Goal: Transaction & Acquisition: Purchase product/service

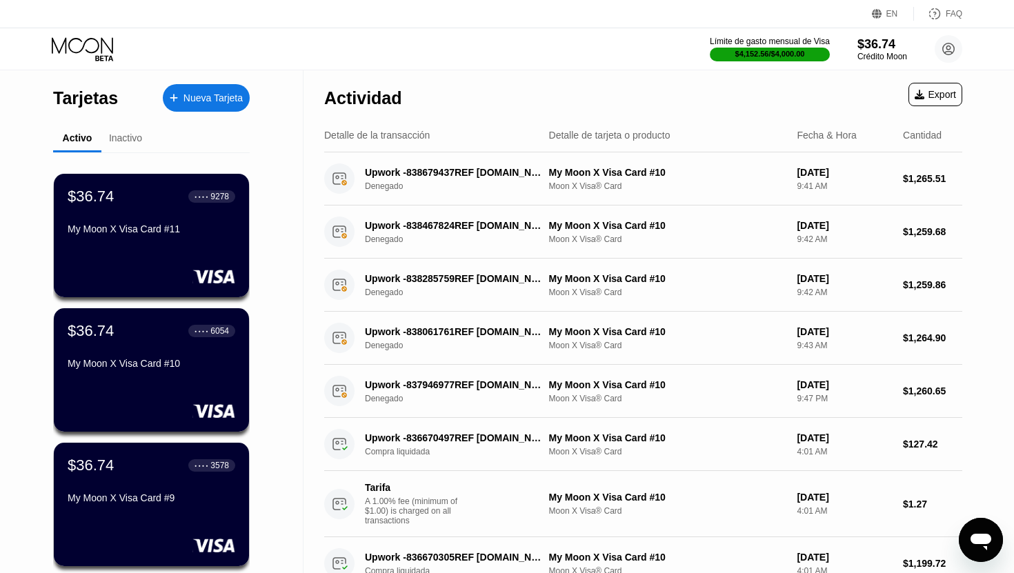
click at [984, 533] on icon "Abrir ventana de mensajería" at bounding box center [980, 540] width 25 height 25
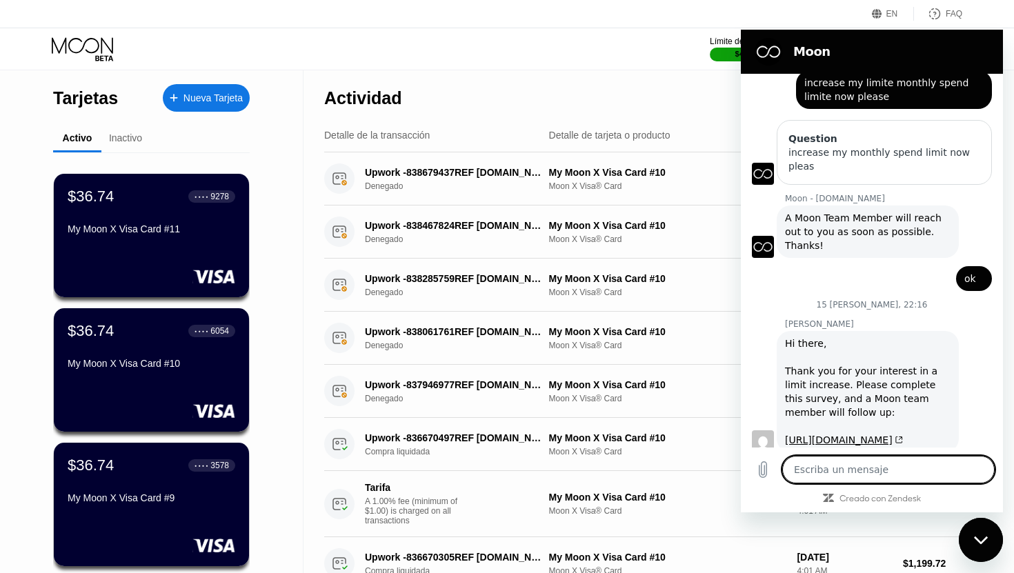
scroll to position [152, 0]
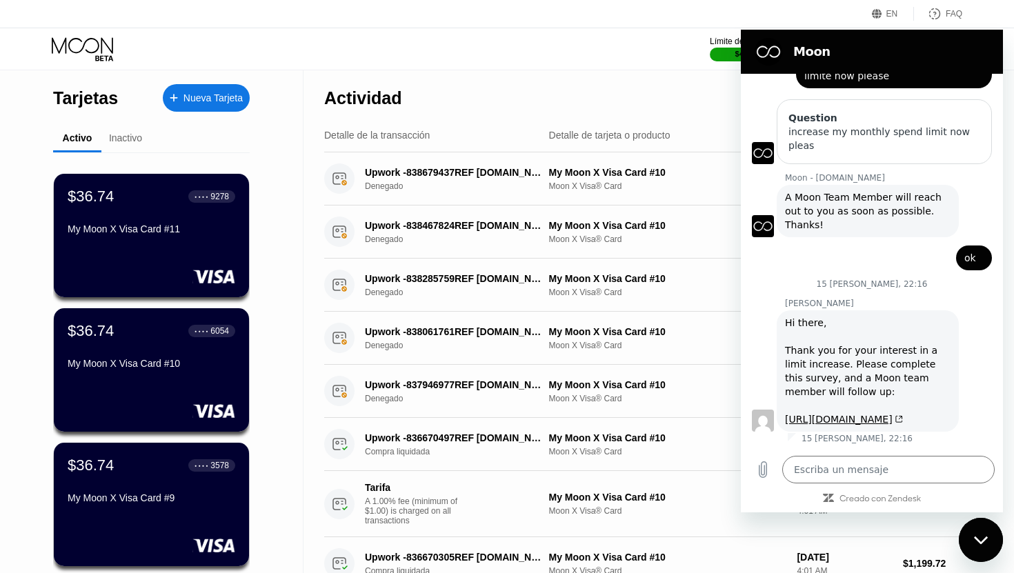
click at [464, 42] on div "Límite de gasto mensual de Visa $4,152.56 / $4,000.00 $36.74 Crédito Moon [EMAI…" at bounding box center [507, 48] width 1014 height 41
click at [977, 548] on div "Cerrar ventana de mensajería" at bounding box center [980, 539] width 41 height 41
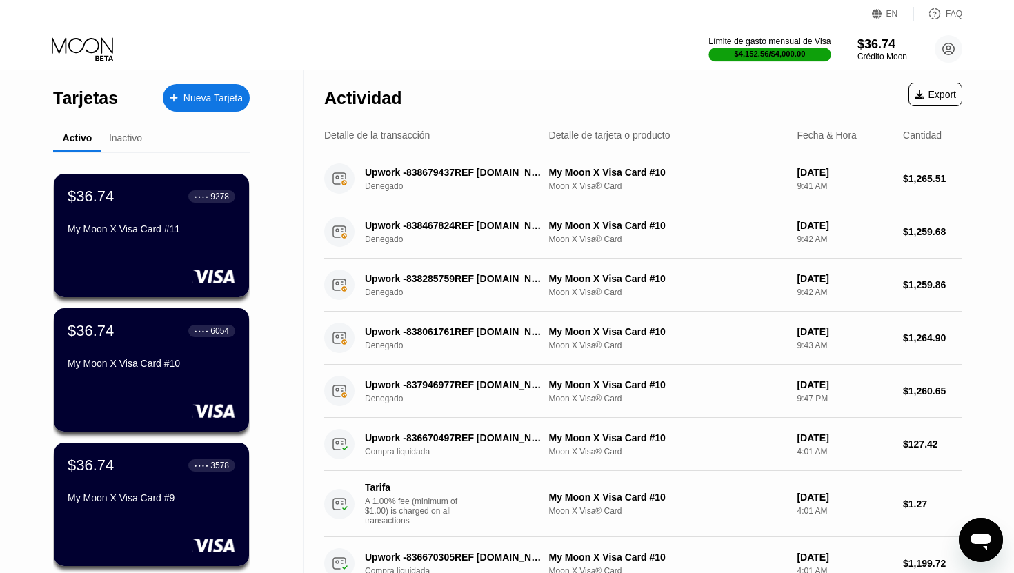
click at [761, 45] on div "Límite de gasto mensual de Visa" at bounding box center [769, 42] width 122 height 10
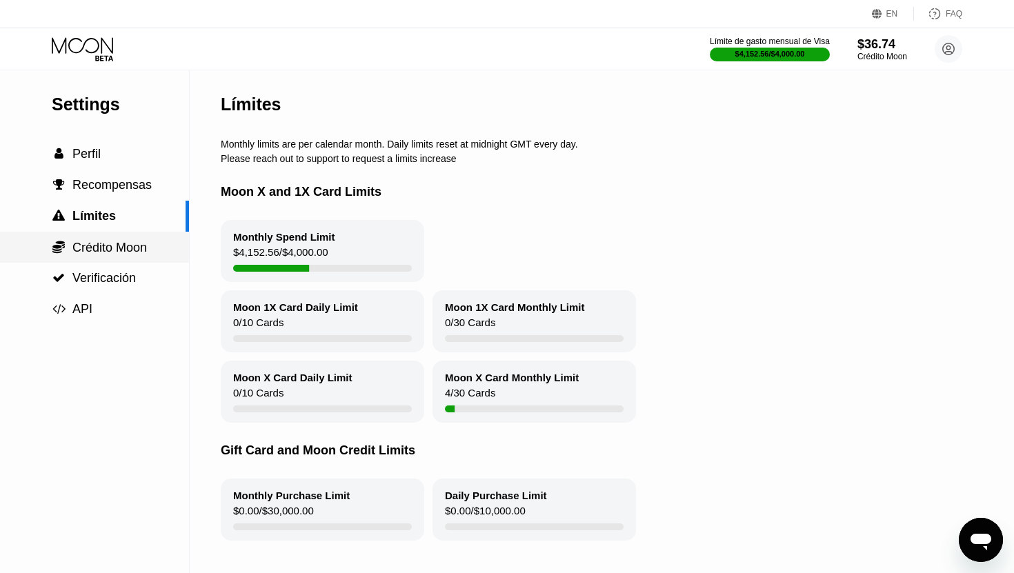
click at [74, 259] on div " Crédito Moon" at bounding box center [94, 247] width 189 height 31
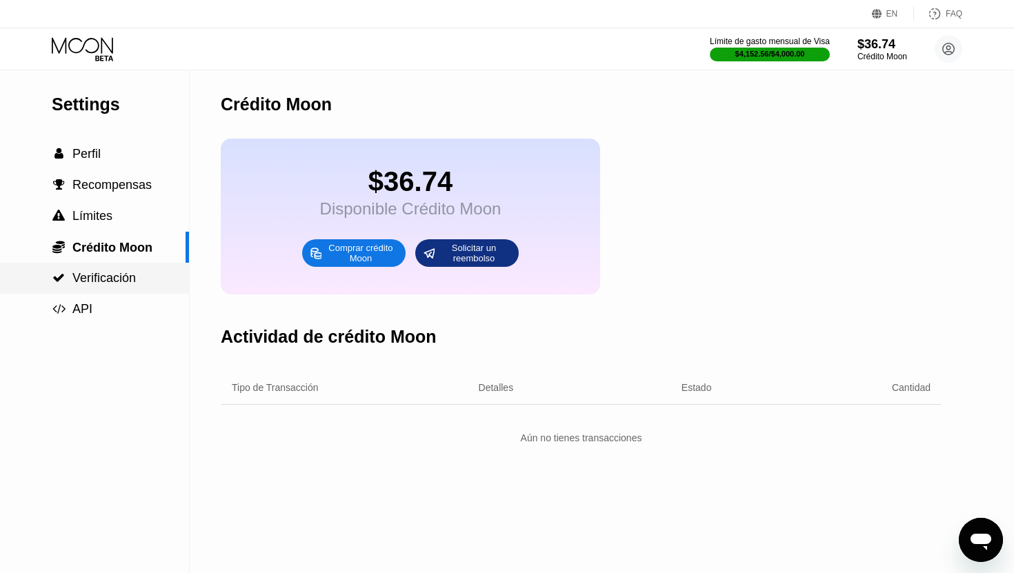
click at [74, 278] on span "Verificación" at bounding box center [103, 278] width 63 height 14
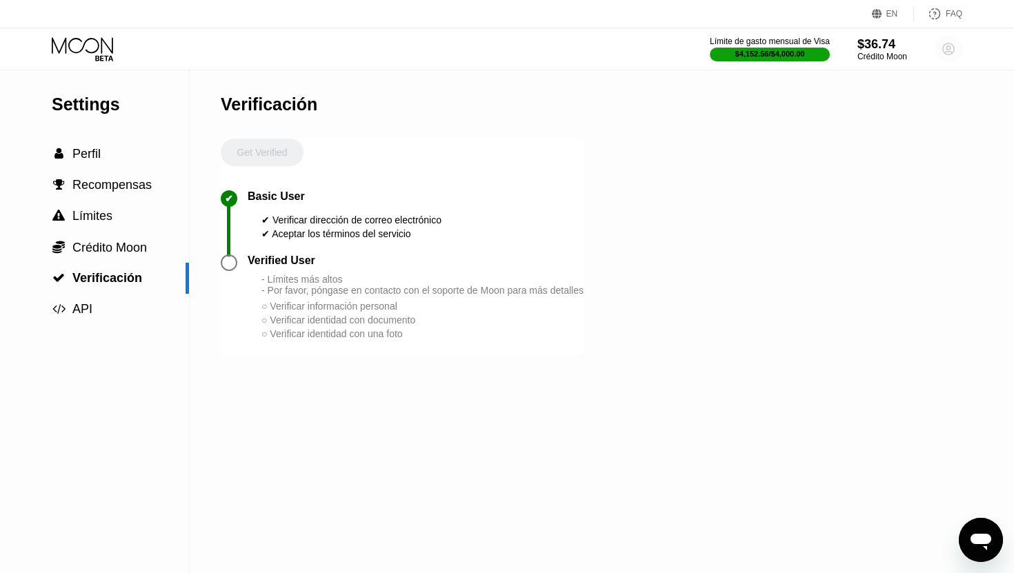
click at [945, 50] on circle at bounding box center [949, 49] width 28 height 28
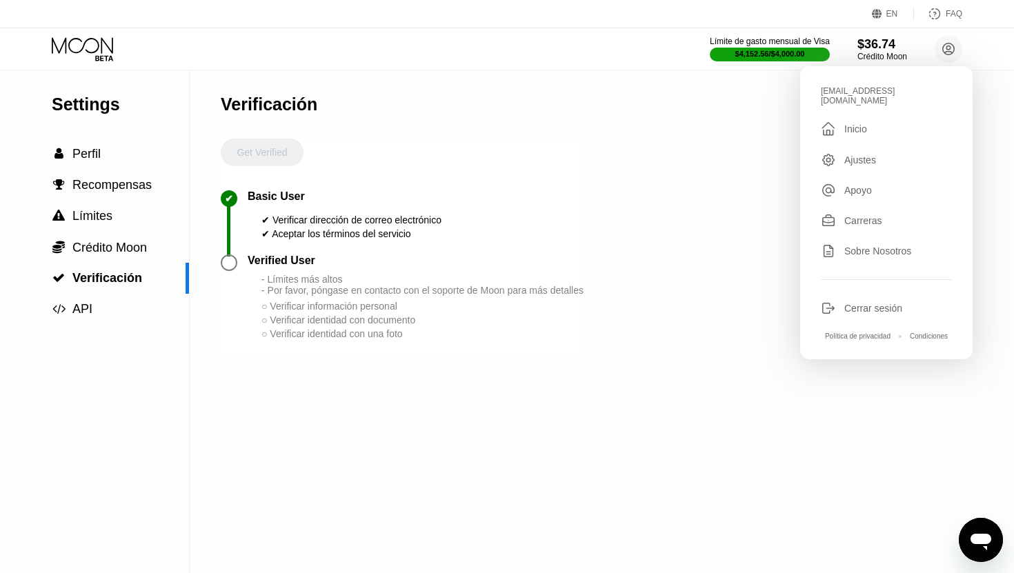
click at [850, 303] on div "Cerrar sesión" at bounding box center [873, 308] width 58 height 11
type textarea "x"
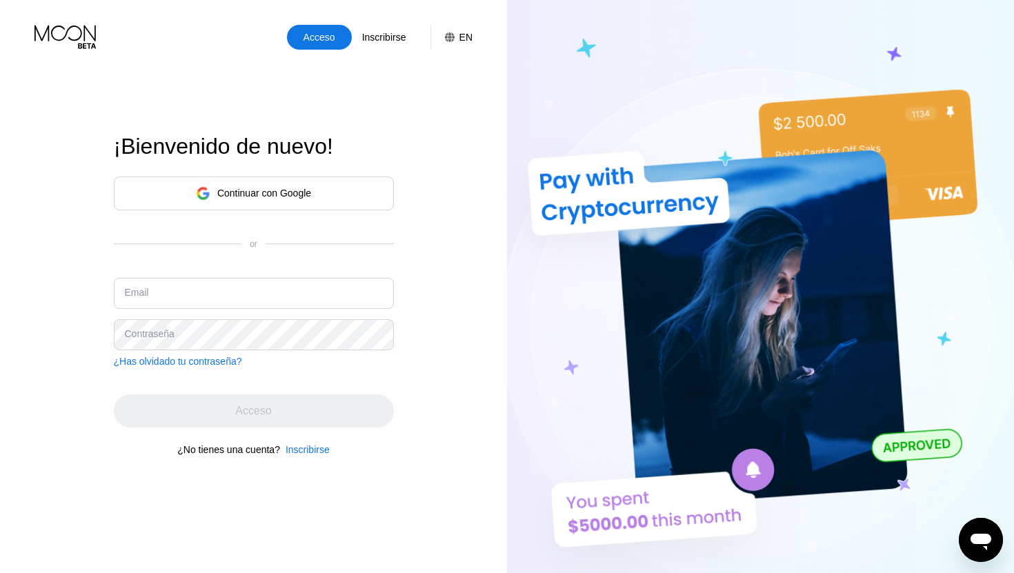
click at [182, 288] on input "text" at bounding box center [254, 293] width 280 height 31
type input "anon646646@gmail.com"
click at [306, 450] on div "Inscribirse" at bounding box center [308, 449] width 44 height 11
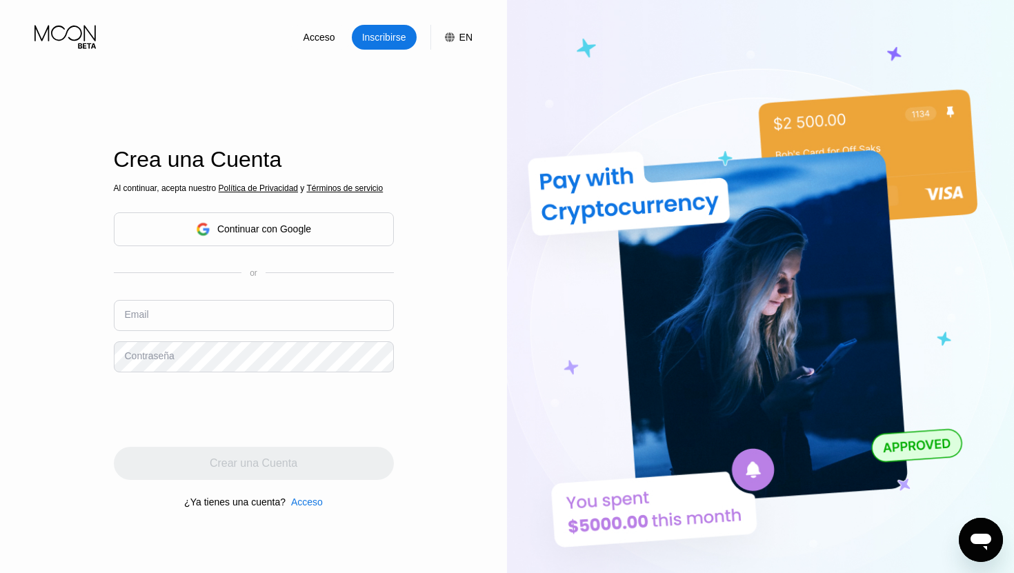
click at [200, 317] on input "text" at bounding box center [254, 315] width 280 height 31
type input "anon646646@gmail.com"
click at [133, 311] on div "Email" at bounding box center [254, 320] width 280 height 41
type input "anon646646@gmail.com"
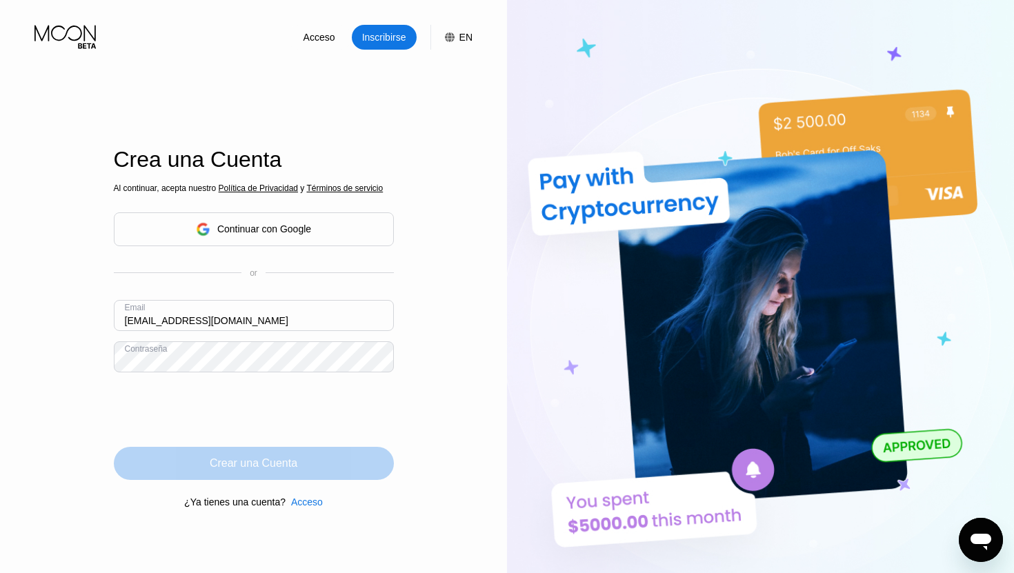
click at [257, 470] on div "Crear una Cuenta" at bounding box center [254, 464] width 88 height 14
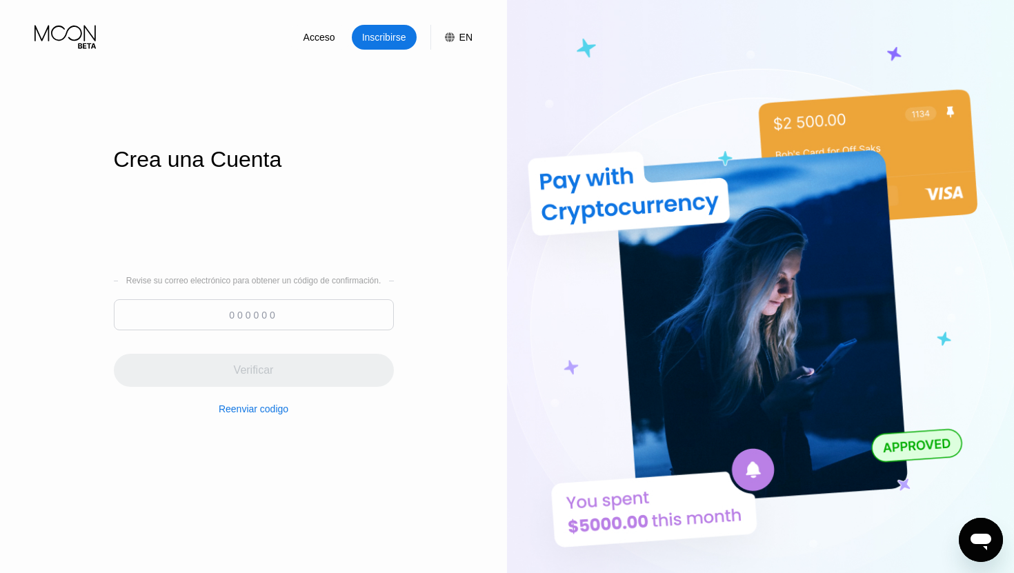
click at [234, 324] on input at bounding box center [254, 314] width 280 height 31
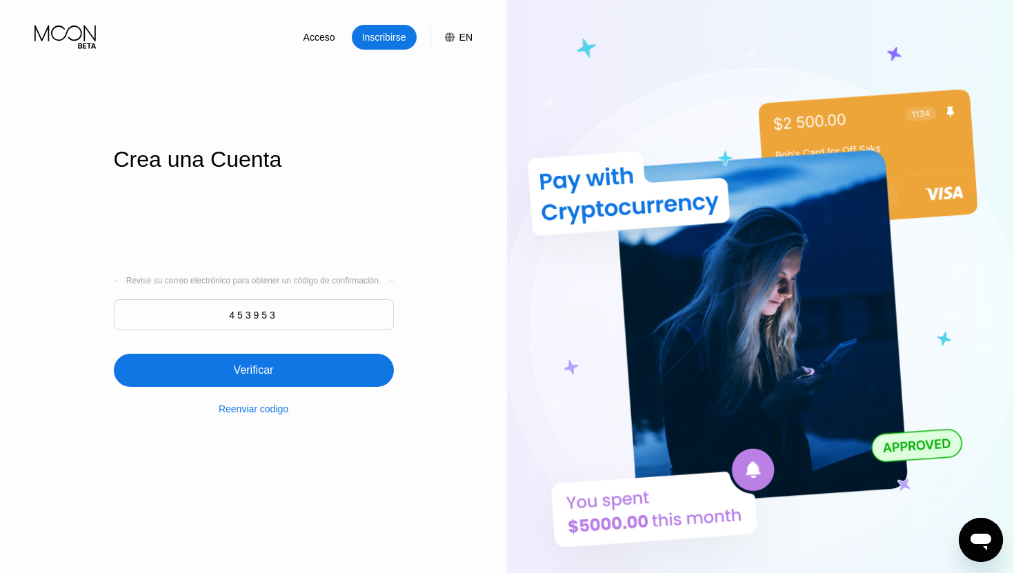
type input "453953"
click at [213, 380] on div "Verificar" at bounding box center [254, 370] width 280 height 33
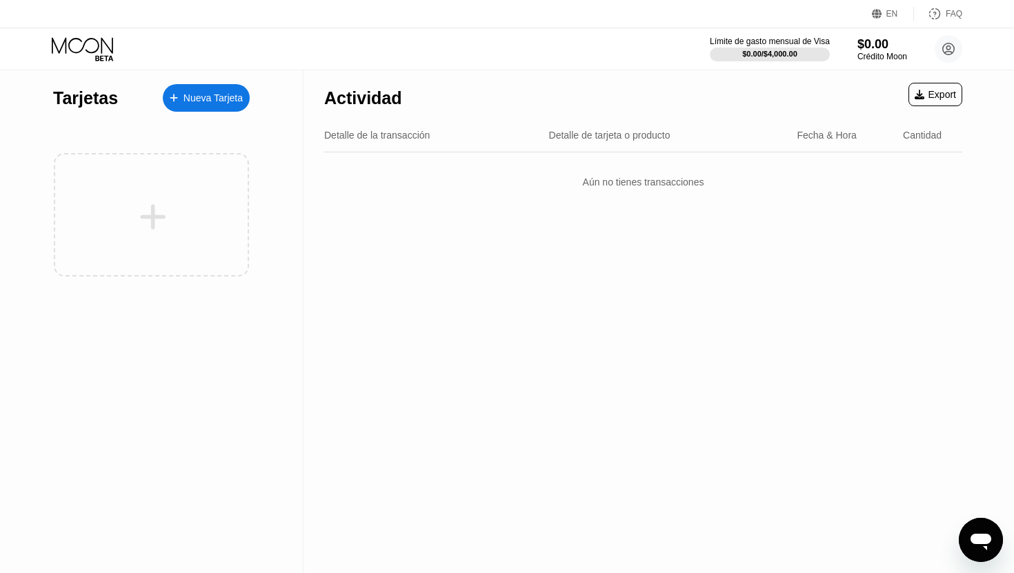
click at [880, 36] on div "Límite de gasto mensual de Visa $0.00 / $4,000.00 $0.00 Crédito Moon anon646646…" at bounding box center [836, 49] width 252 height 28
click at [871, 49] on div "$0.00" at bounding box center [882, 44] width 50 height 14
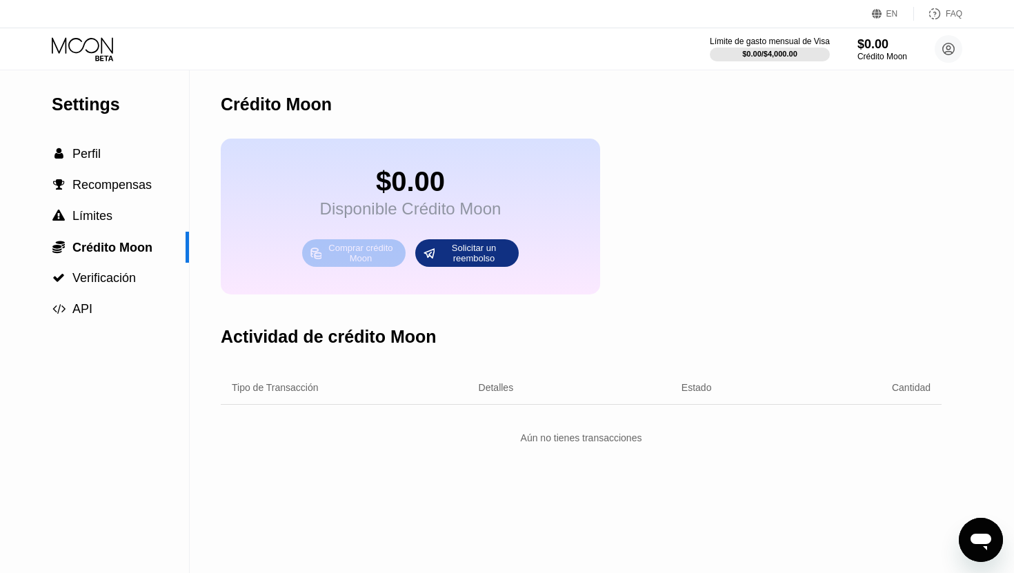
click at [323, 259] on div "Comprar crédito Moon" at bounding box center [361, 253] width 76 height 22
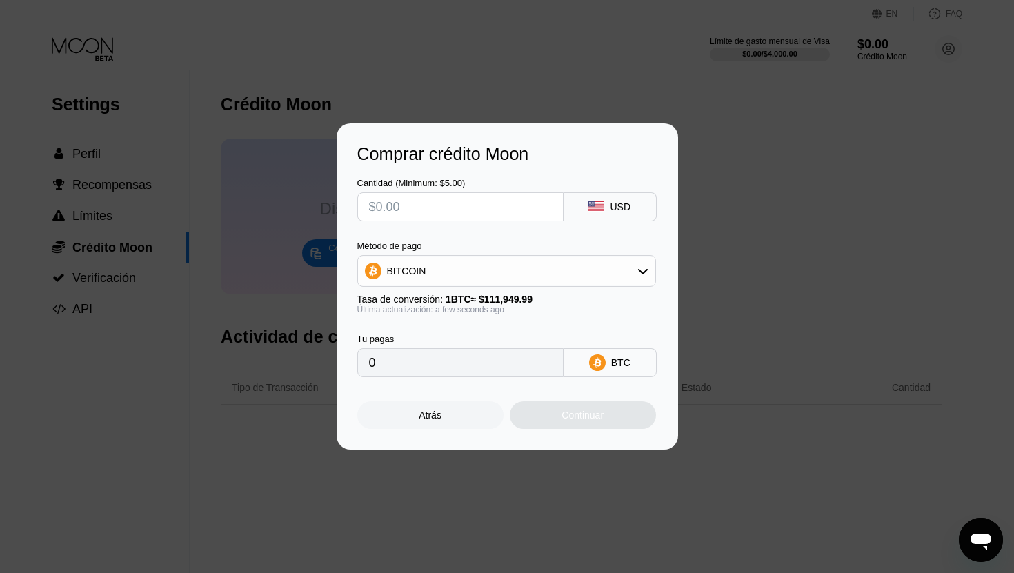
click at [516, 253] on div "Método de pago BITCOIN" at bounding box center [506, 264] width 299 height 46
click at [457, 278] on div "BITCOIN" at bounding box center [506, 271] width 297 height 28
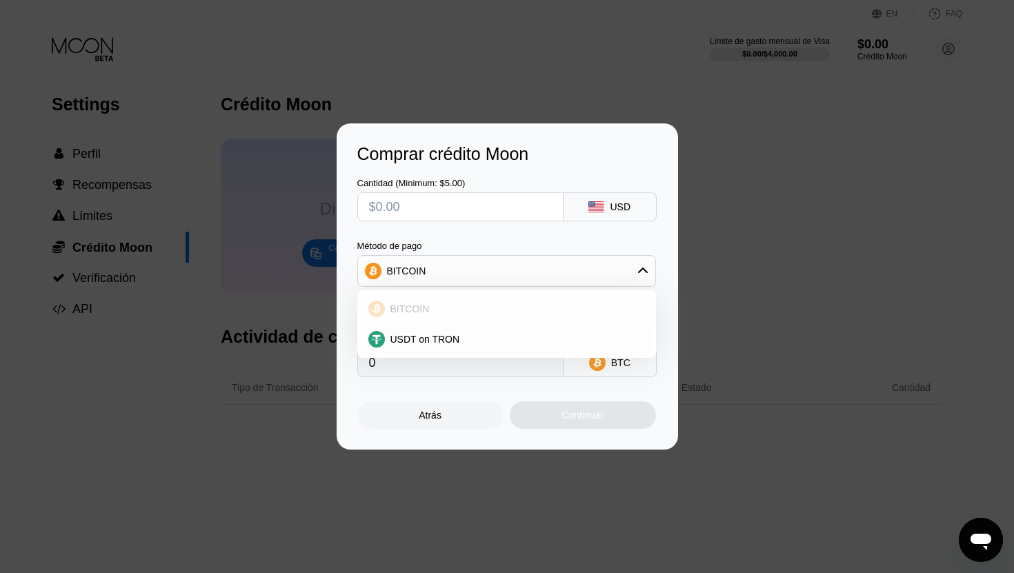
click at [432, 329] on div "USDT on TRON" at bounding box center [506, 340] width 290 height 28
type input "0.00"
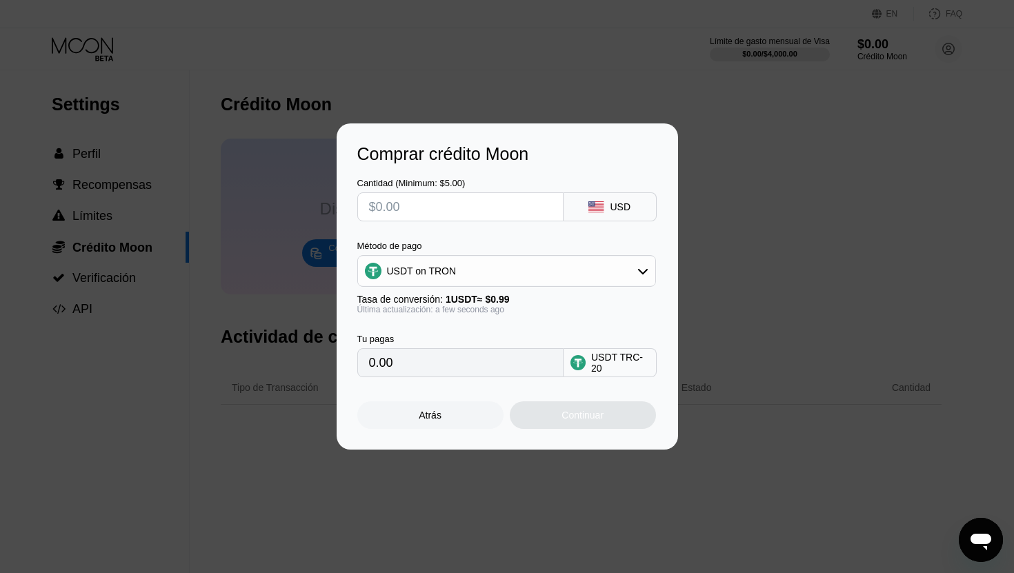
click at [429, 369] on input "0.00" at bounding box center [460, 363] width 183 height 28
click at [384, 214] on input "text" at bounding box center [460, 207] width 183 height 28
type input "$1"
type input "1.01"
type input "$13"
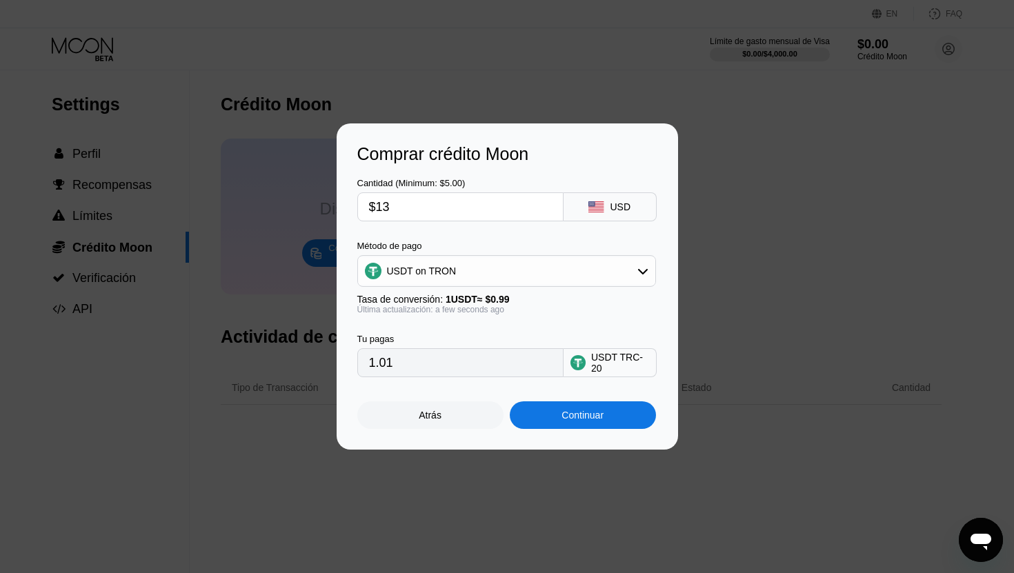
type input "13.13"
type input "$130"
type input "131.31"
type input "$1300"
type input "1313.13"
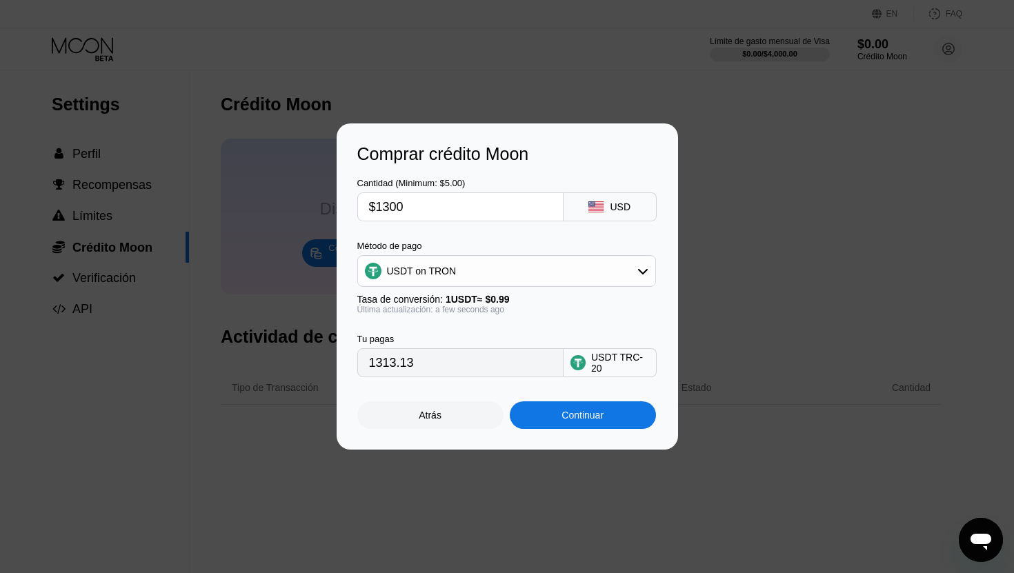
type input "$130"
type input "131.31"
type input "$13"
type input "13.13"
type input "$1"
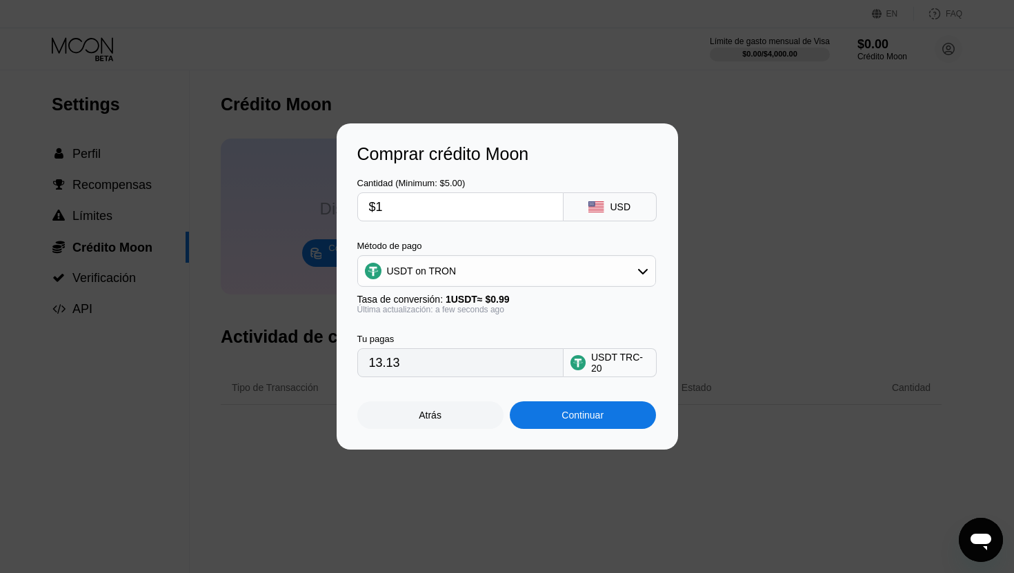
type input "1.01"
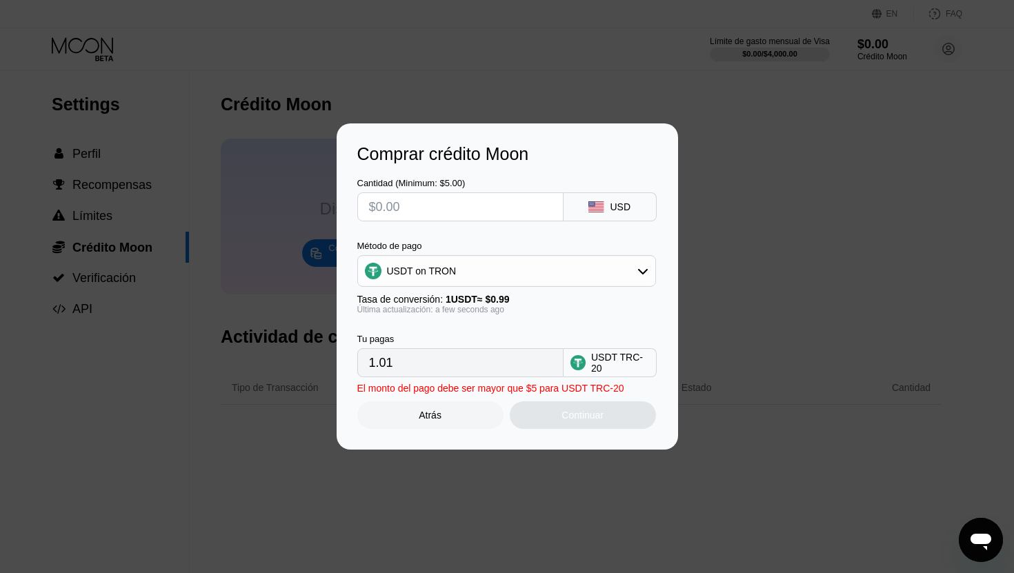
type input "0.00"
type input "$2"
type input "2.02"
type input "0.00"
type input "$1"
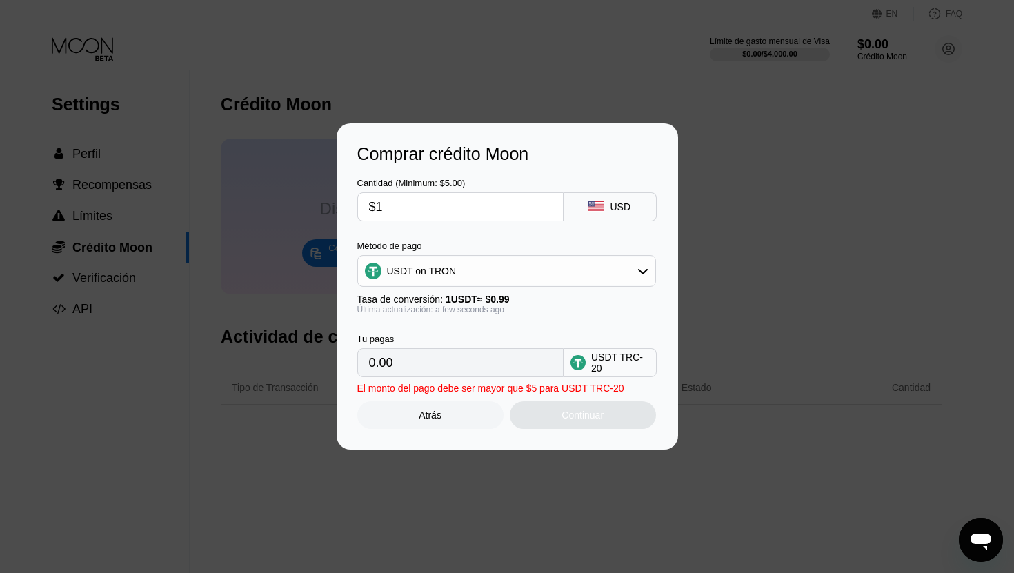
type input "1.01"
type input "$13"
type input "13.13"
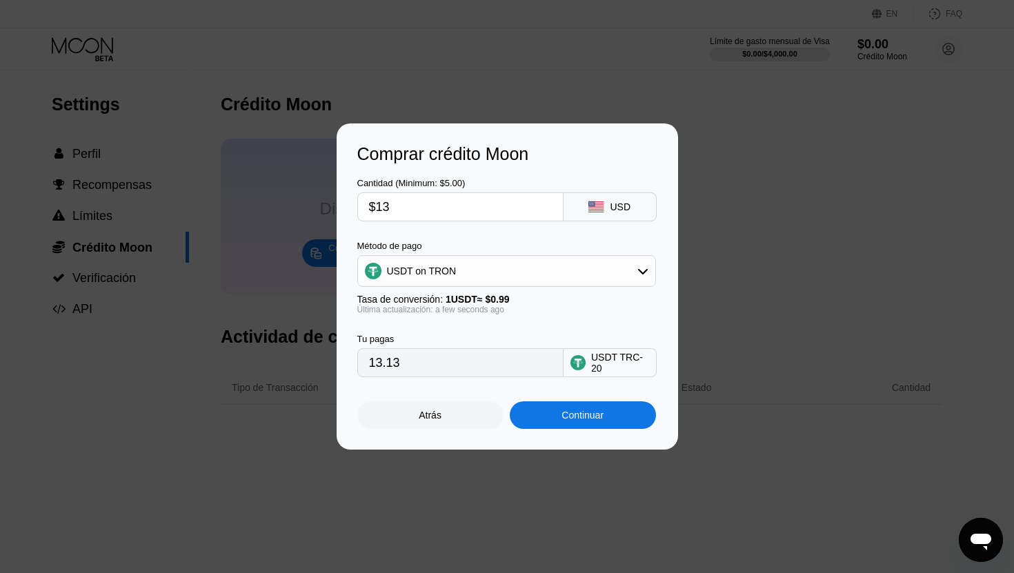
type input "$135"
type input "136.36"
type input "$1350"
type input "1363.64"
type input "$1350"
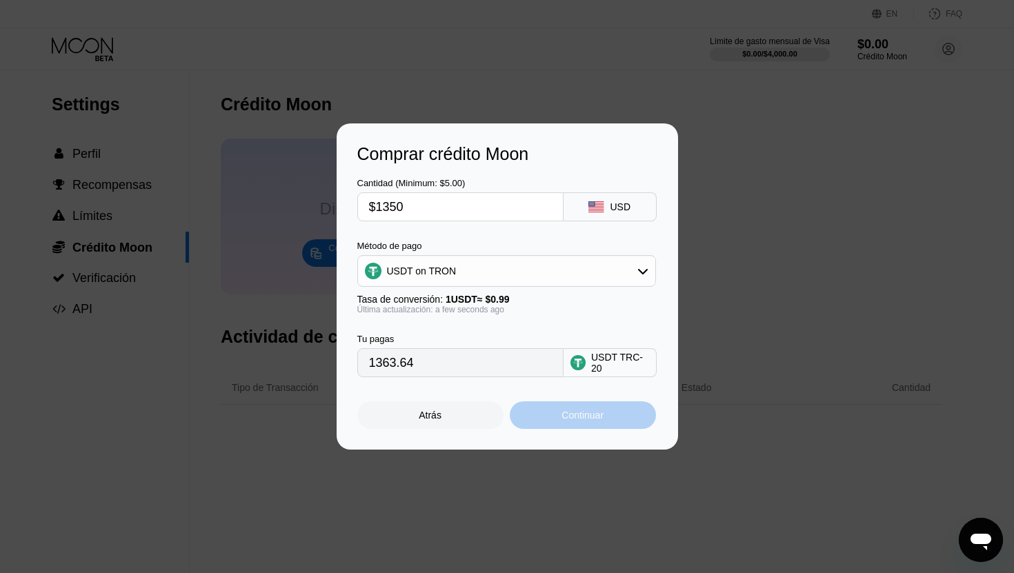
click at [553, 411] on div "Continuar" at bounding box center [583, 415] width 146 height 28
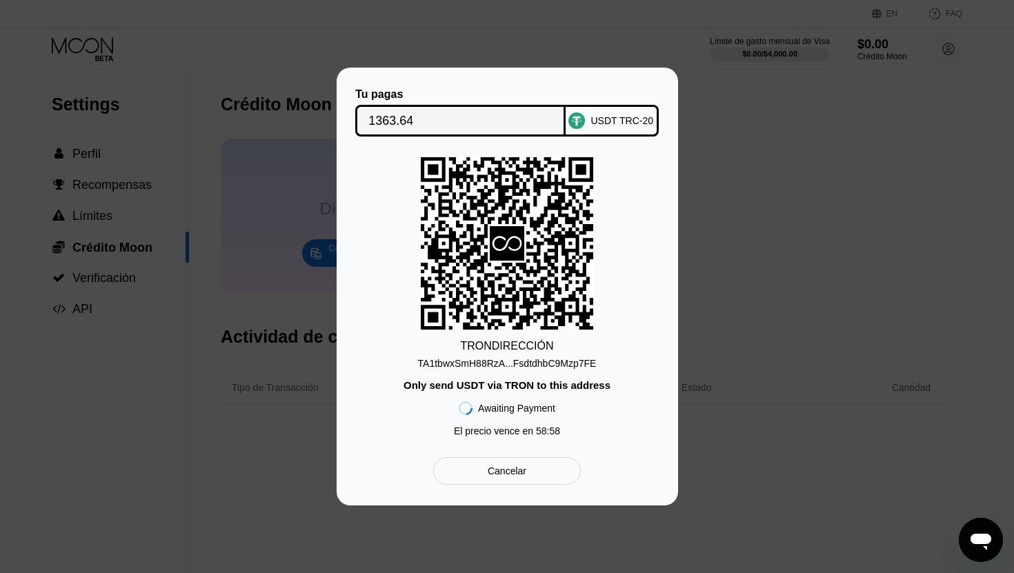
click at [521, 361] on div "TA1tbwxSmH88RzA...FsdtdhbC9Mzp7FE" at bounding box center [507, 363] width 179 height 11
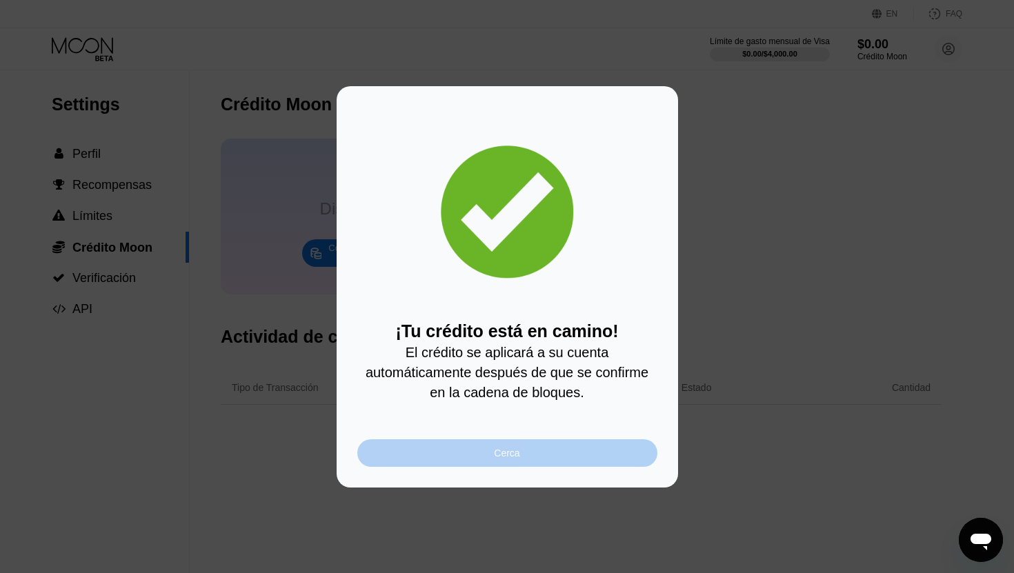
click at [417, 455] on div "Cerca" at bounding box center [507, 453] width 300 height 28
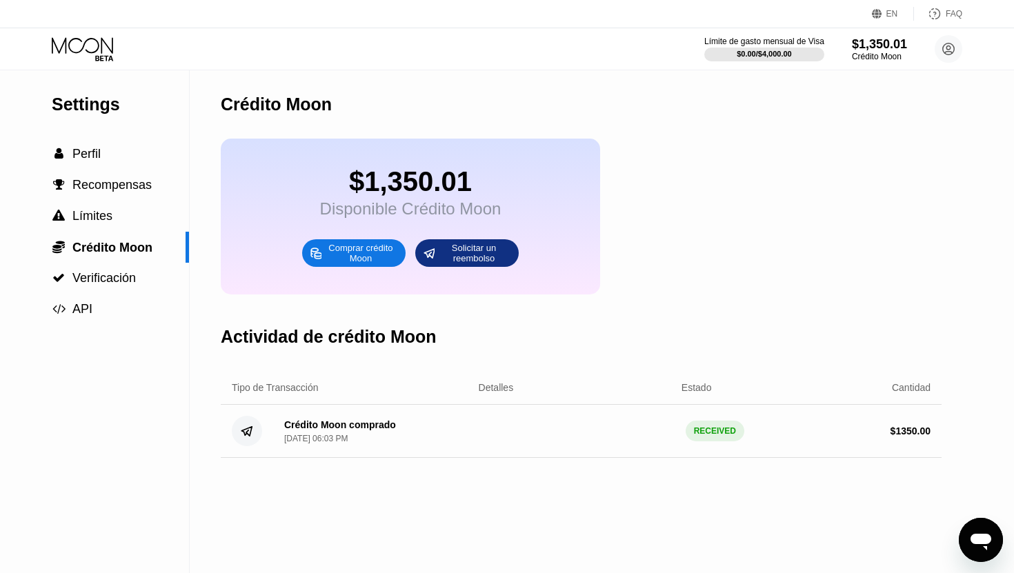
click at [83, 58] on icon at bounding box center [84, 49] width 64 height 24
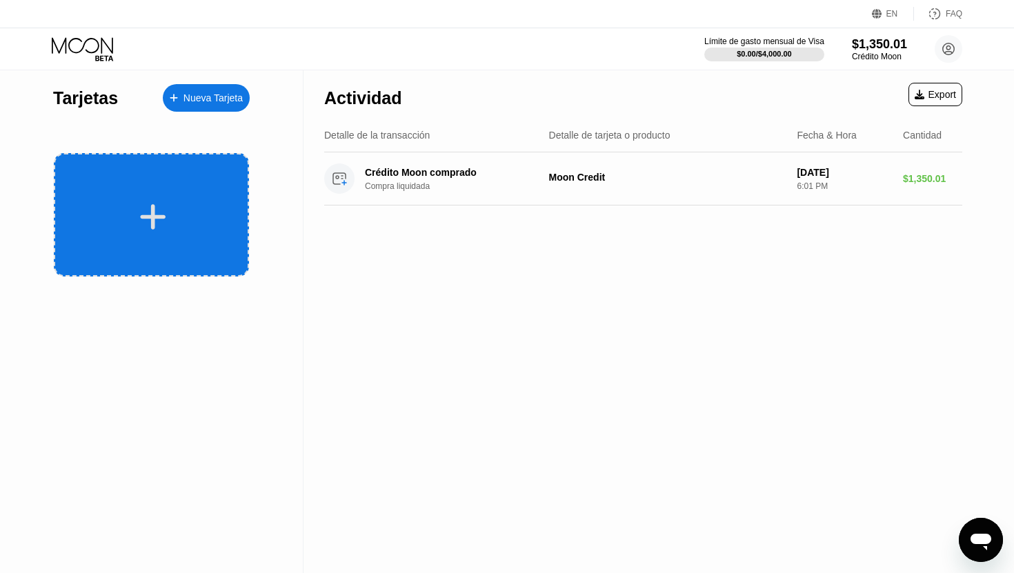
click at [201, 181] on div at bounding box center [151, 214] width 195 height 123
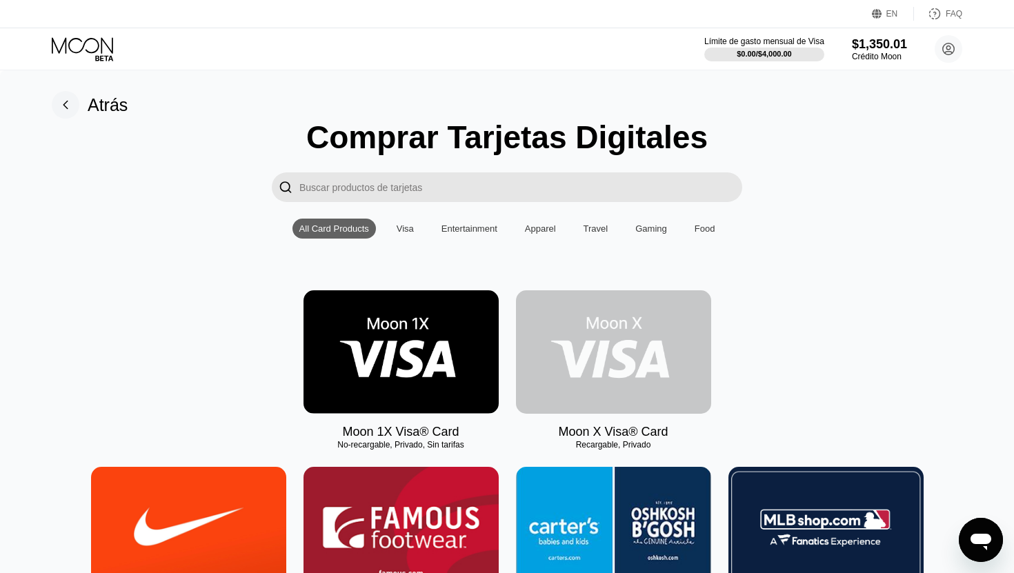
click at [590, 340] on img at bounding box center [613, 351] width 195 height 123
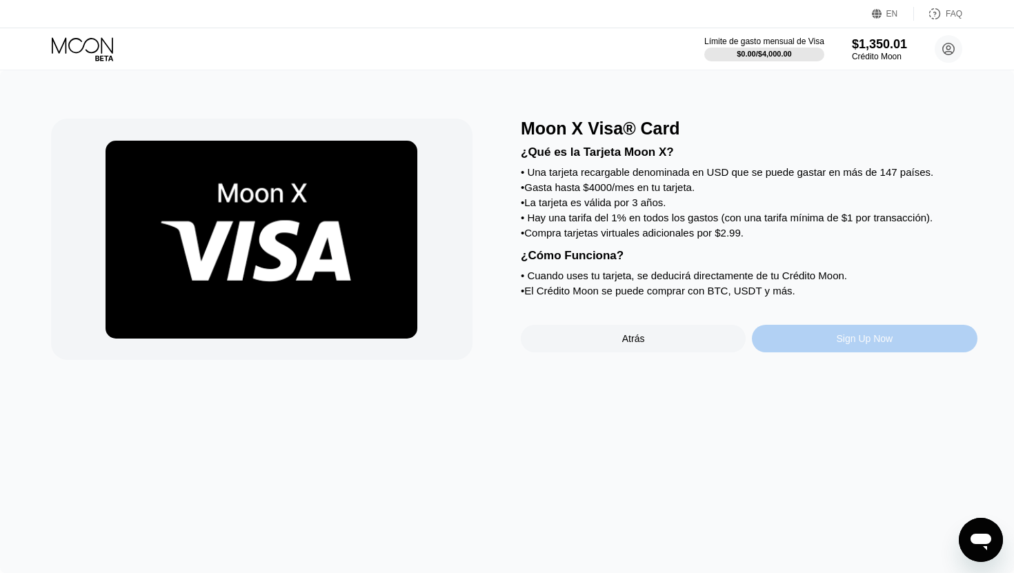
click at [797, 335] on div "Sign Up Now" at bounding box center [864, 339] width 225 height 28
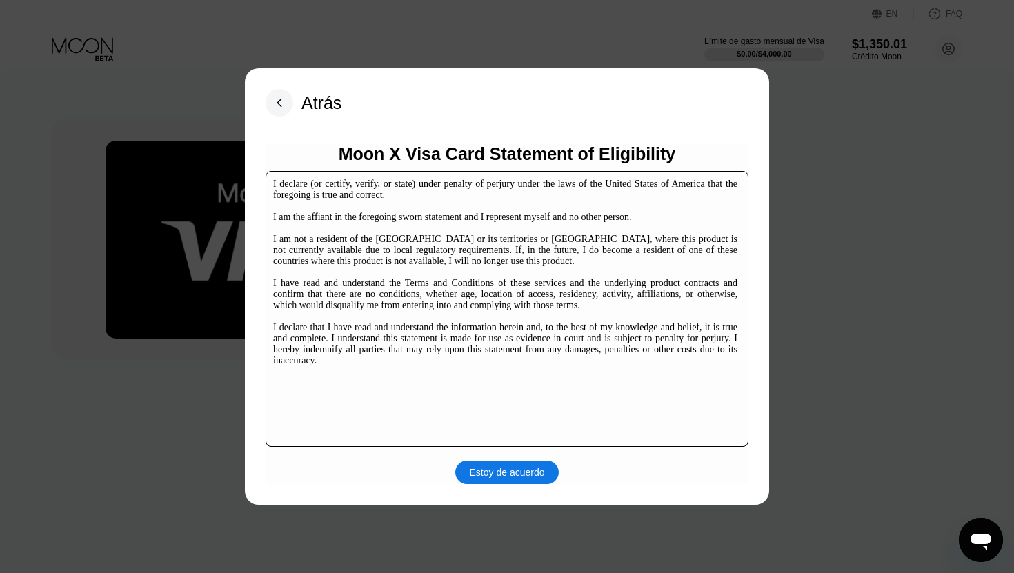
click at [489, 472] on div "Estoy de acuerdo" at bounding box center [507, 472] width 75 height 12
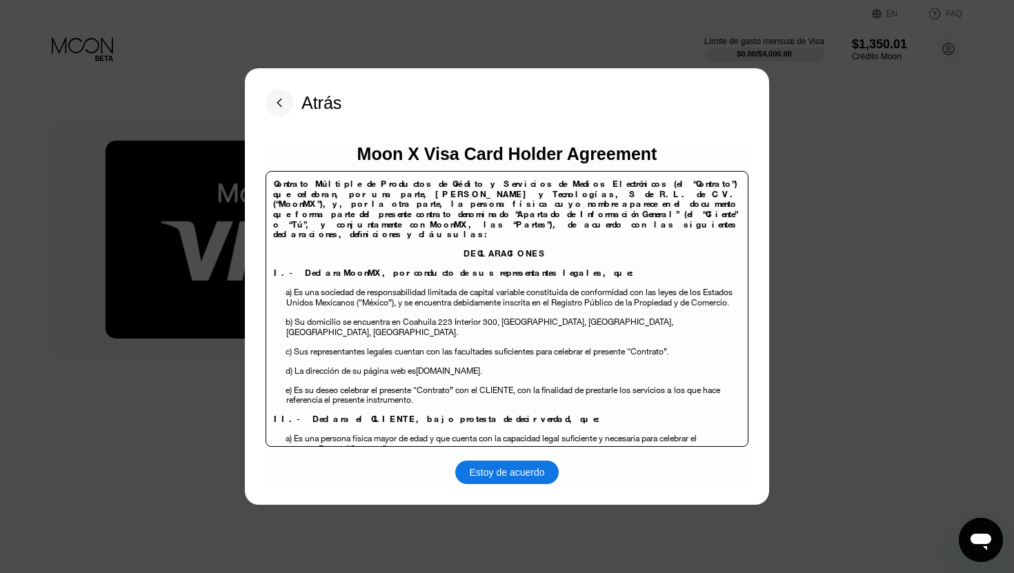
click at [502, 470] on div "Estoy de acuerdo" at bounding box center [507, 472] width 75 height 12
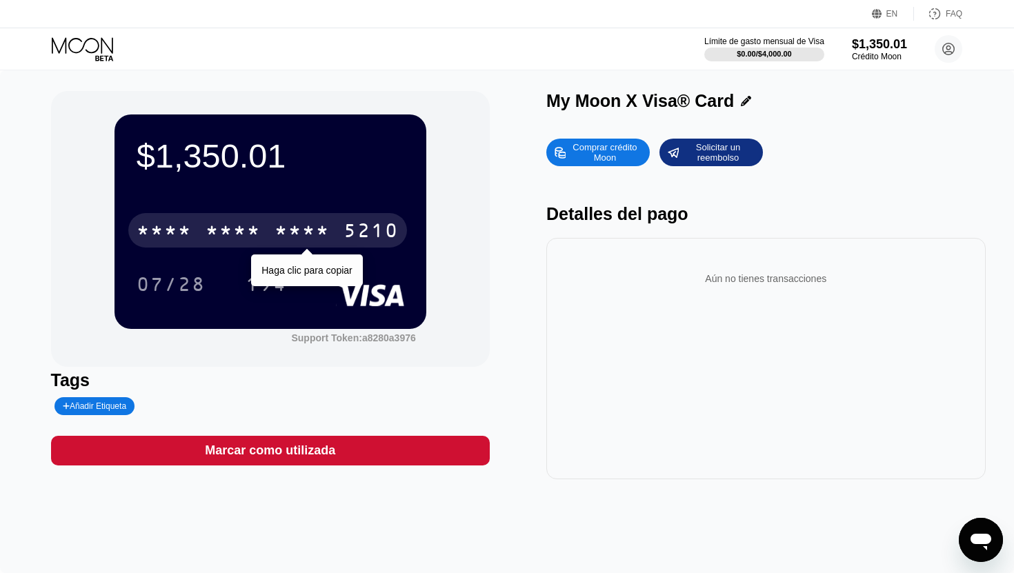
click at [206, 223] on div "* * * *" at bounding box center [233, 232] width 55 height 22
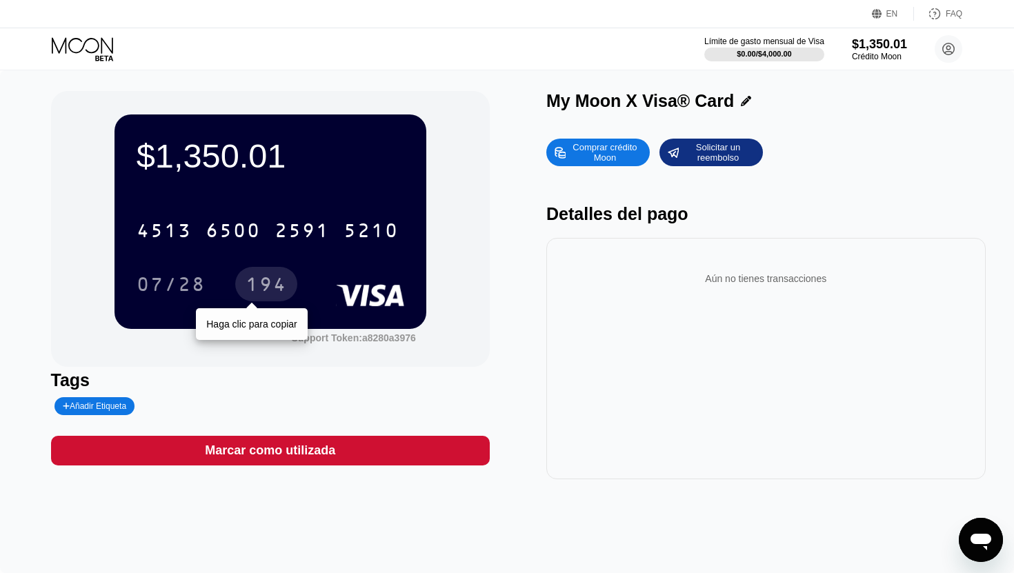
click at [255, 279] on div "194" at bounding box center [266, 286] width 41 height 22
